Goal: Task Accomplishment & Management: Use online tool/utility

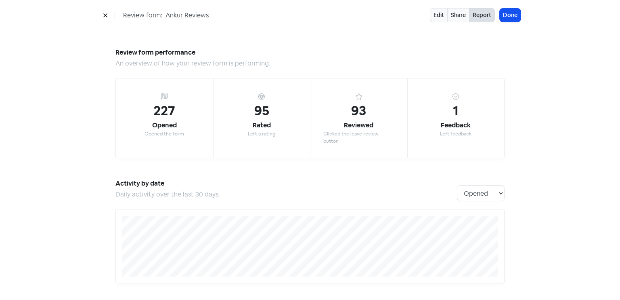
click at [516, 10] on button "Done" at bounding box center [510, 14] width 21 height 13
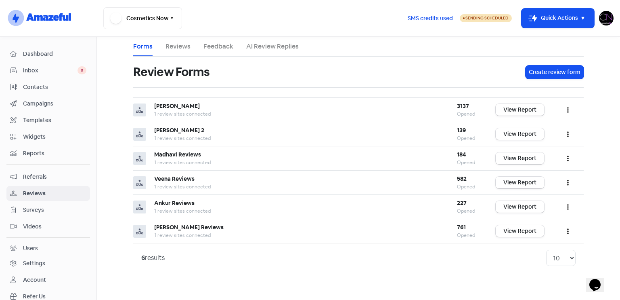
click at [42, 54] on span "Dashboard" at bounding box center [54, 54] width 63 height 8
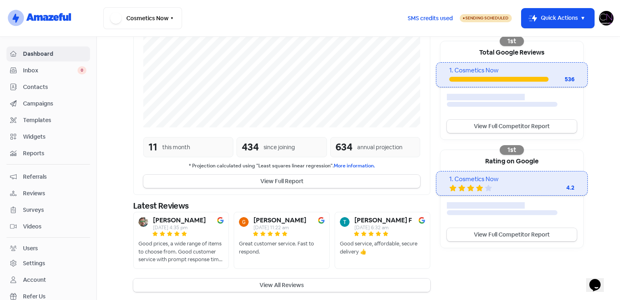
scroll to position [161, 0]
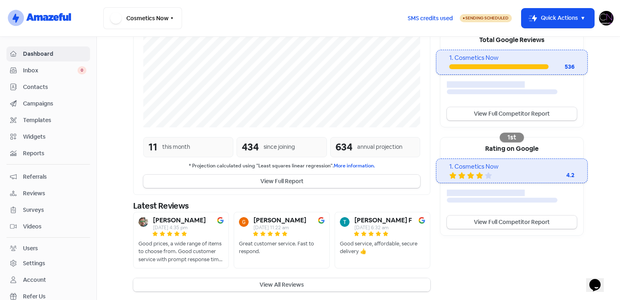
click at [384, 282] on button "View All Reviews" at bounding box center [281, 284] width 297 height 13
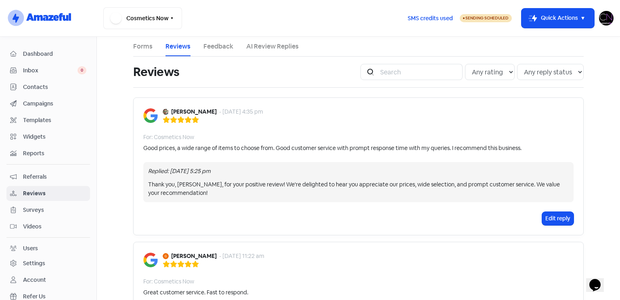
click at [217, 45] on link "Feedback" at bounding box center [219, 47] width 30 height 10
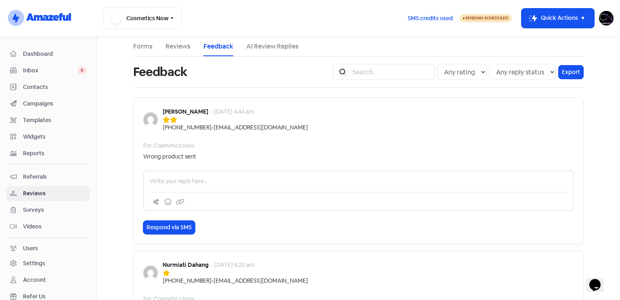
click at [178, 52] on li "Reviews" at bounding box center [178, 46] width 25 height 19
click at [174, 51] on li "Reviews" at bounding box center [178, 46] width 25 height 19
click at [182, 27] on div "Cosmetics Now Switch Business All businesses No other businesses found" at bounding box center [252, 18] width 298 height 22
click at [172, 44] on link "Reviews" at bounding box center [178, 47] width 25 height 10
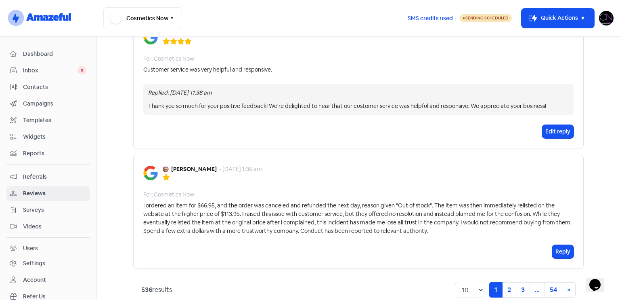
scroll to position [1203, 0]
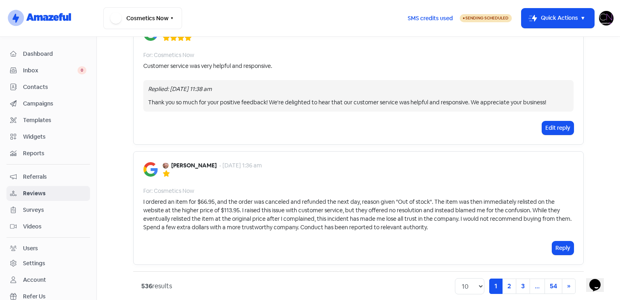
click at [59, 59] on link "Dashboard" at bounding box center [48, 53] width 84 height 15
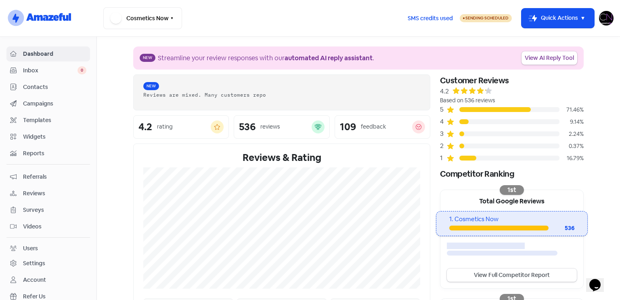
click at [34, 197] on link "Reviews" at bounding box center [48, 193] width 84 height 15
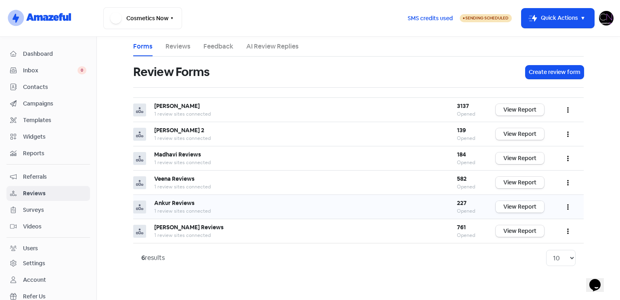
click at [517, 205] on link "View Report" at bounding box center [520, 207] width 48 height 12
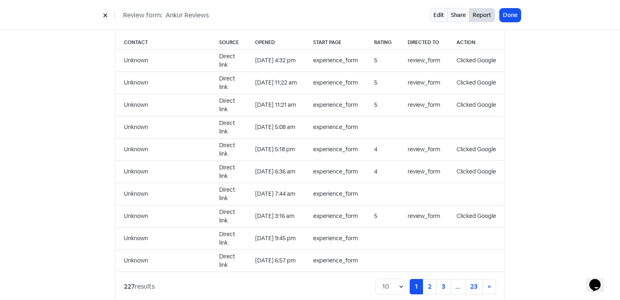
scroll to position [830, 0]
